Goal: Task Accomplishment & Management: Manage account settings

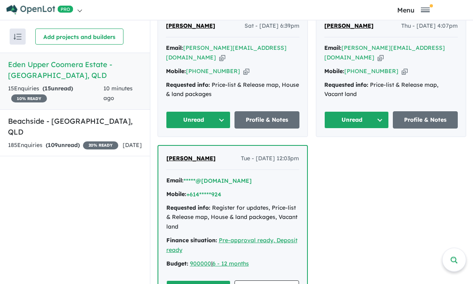
scroll to position [2, 0]
click at [193, 280] on button "Unread" at bounding box center [199, 288] width 65 height 17
click at [197, 280] on button "Unread" at bounding box center [199, 288] width 65 height 17
click at [202, 280] on button "Unread" at bounding box center [199, 288] width 65 height 17
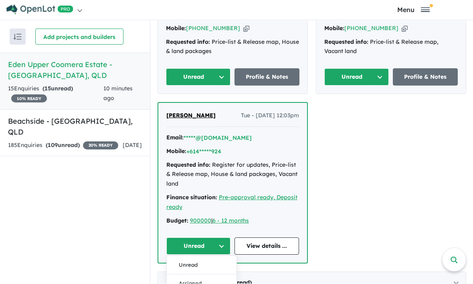
scroll to position [446, 0]
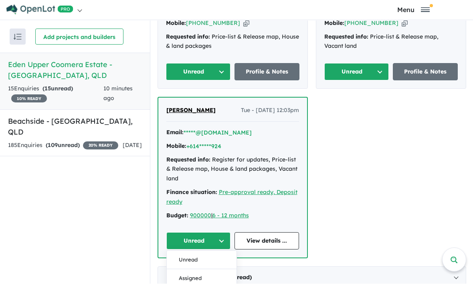
click at [197, 269] on button "Assigned" at bounding box center [202, 278] width 70 height 18
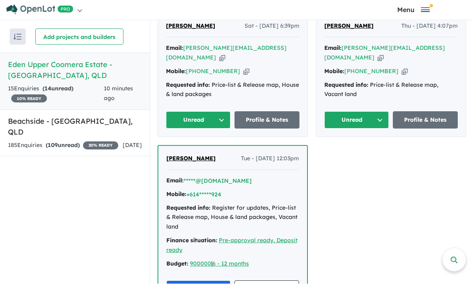
click at [200, 112] on button "Unread" at bounding box center [198, 120] width 65 height 17
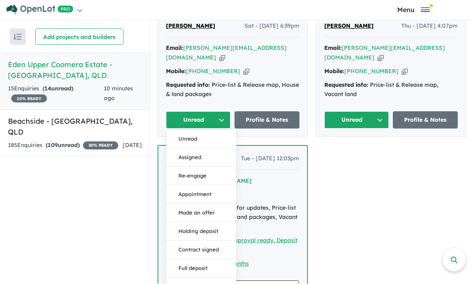
click at [198, 167] on button "Re-engage" at bounding box center [202, 176] width 70 height 18
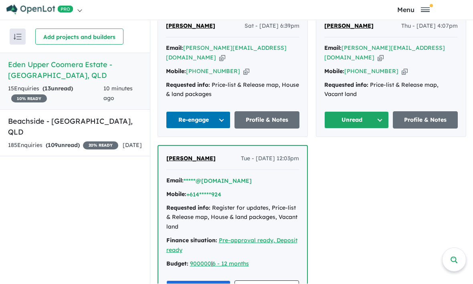
click at [353, 112] on button "Unread" at bounding box center [357, 120] width 65 height 17
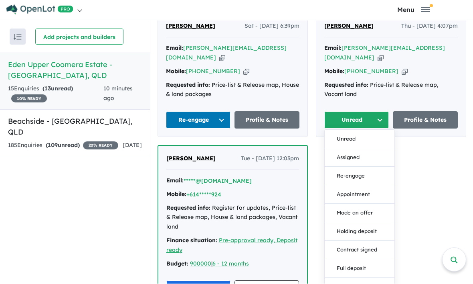
click at [358, 167] on button "Re-engage" at bounding box center [360, 176] width 70 height 18
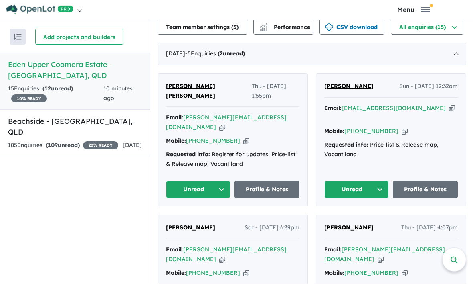
scroll to position [178, 0]
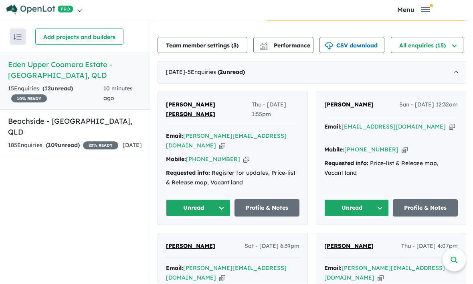
click at [199, 199] on button "Unread" at bounding box center [198, 207] width 65 height 17
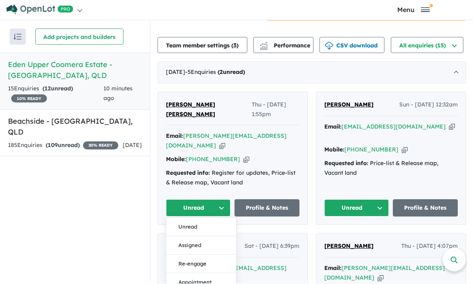
click at [203, 199] on button "Unread" at bounding box center [198, 207] width 65 height 17
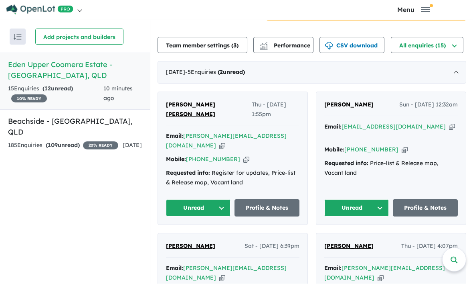
click at [199, 199] on button "Unread" at bounding box center [198, 207] width 65 height 17
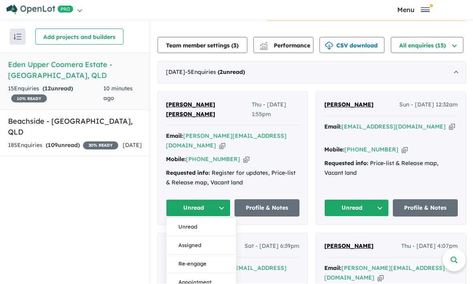
click at [199, 255] on button "Re-engage" at bounding box center [202, 264] width 70 height 18
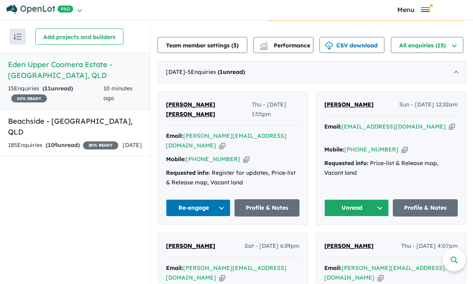
click at [354, 199] on button "Unread" at bounding box center [357, 207] width 65 height 17
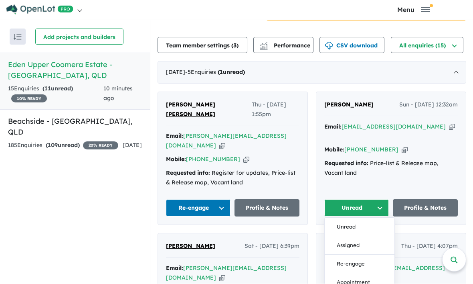
click at [355, 236] on button "Assigned" at bounding box center [360, 245] width 70 height 18
